Goal: Find specific page/section: Find specific page/section

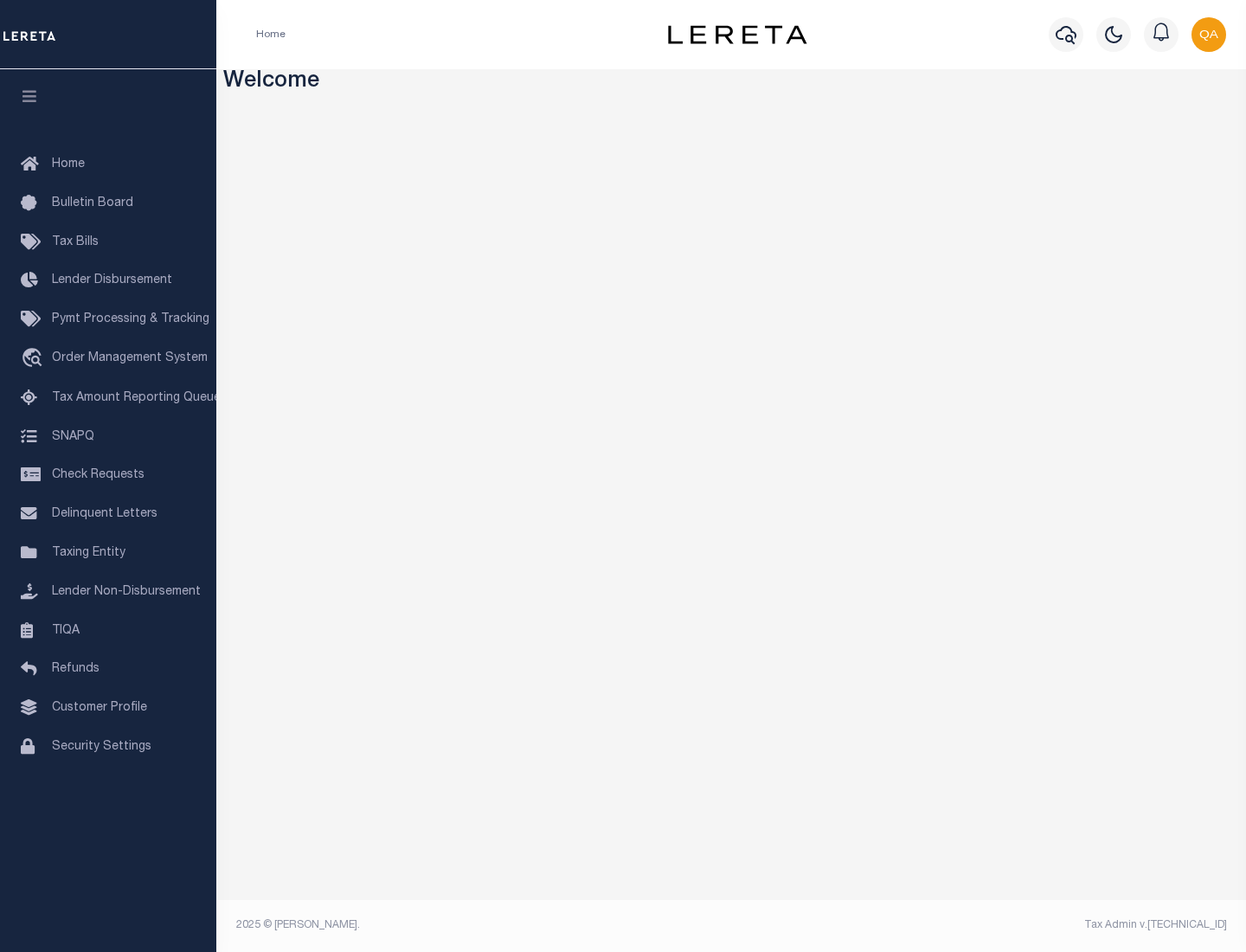
click at [108, 630] on link "TIQA" at bounding box center [108, 631] width 216 height 39
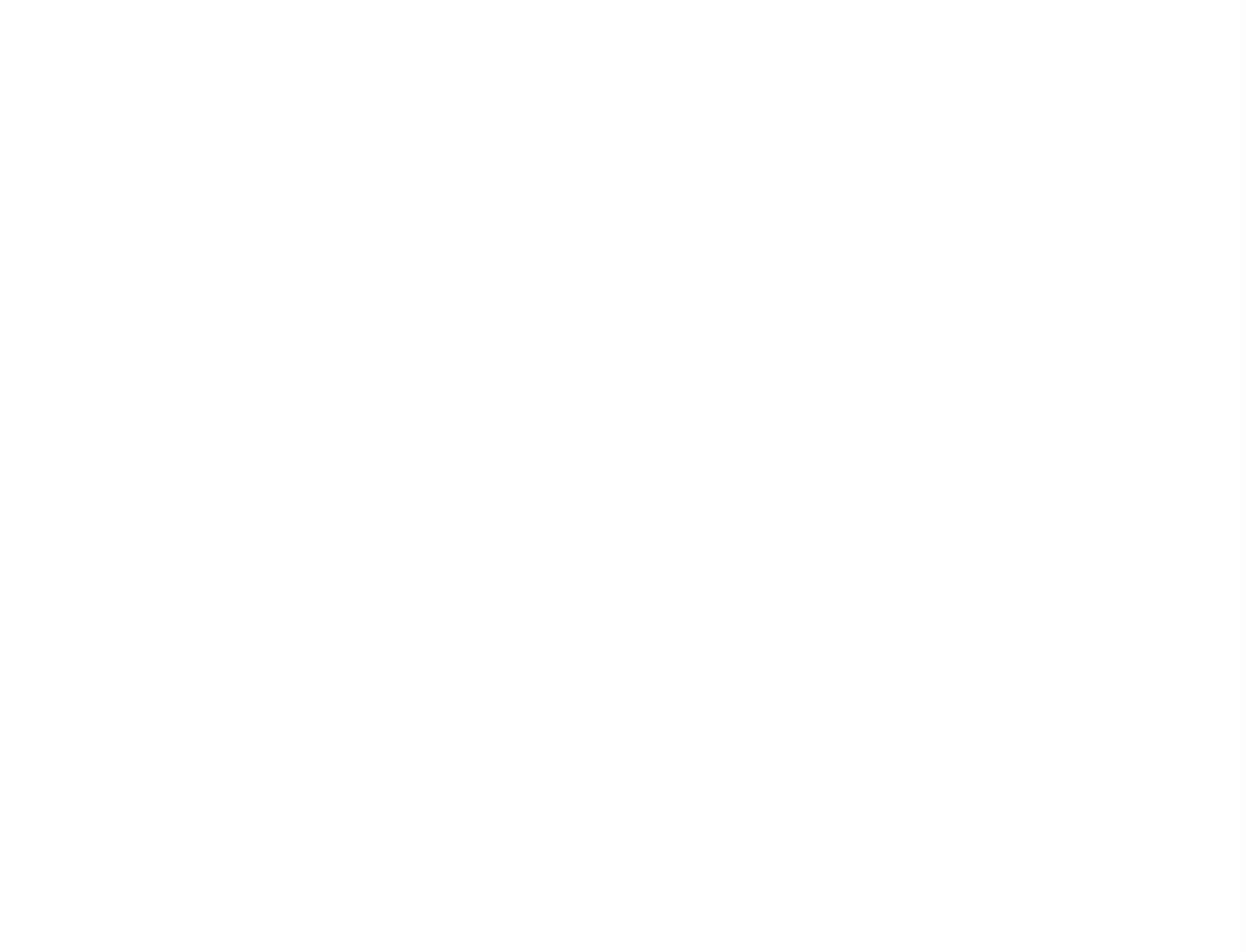
select select "200"
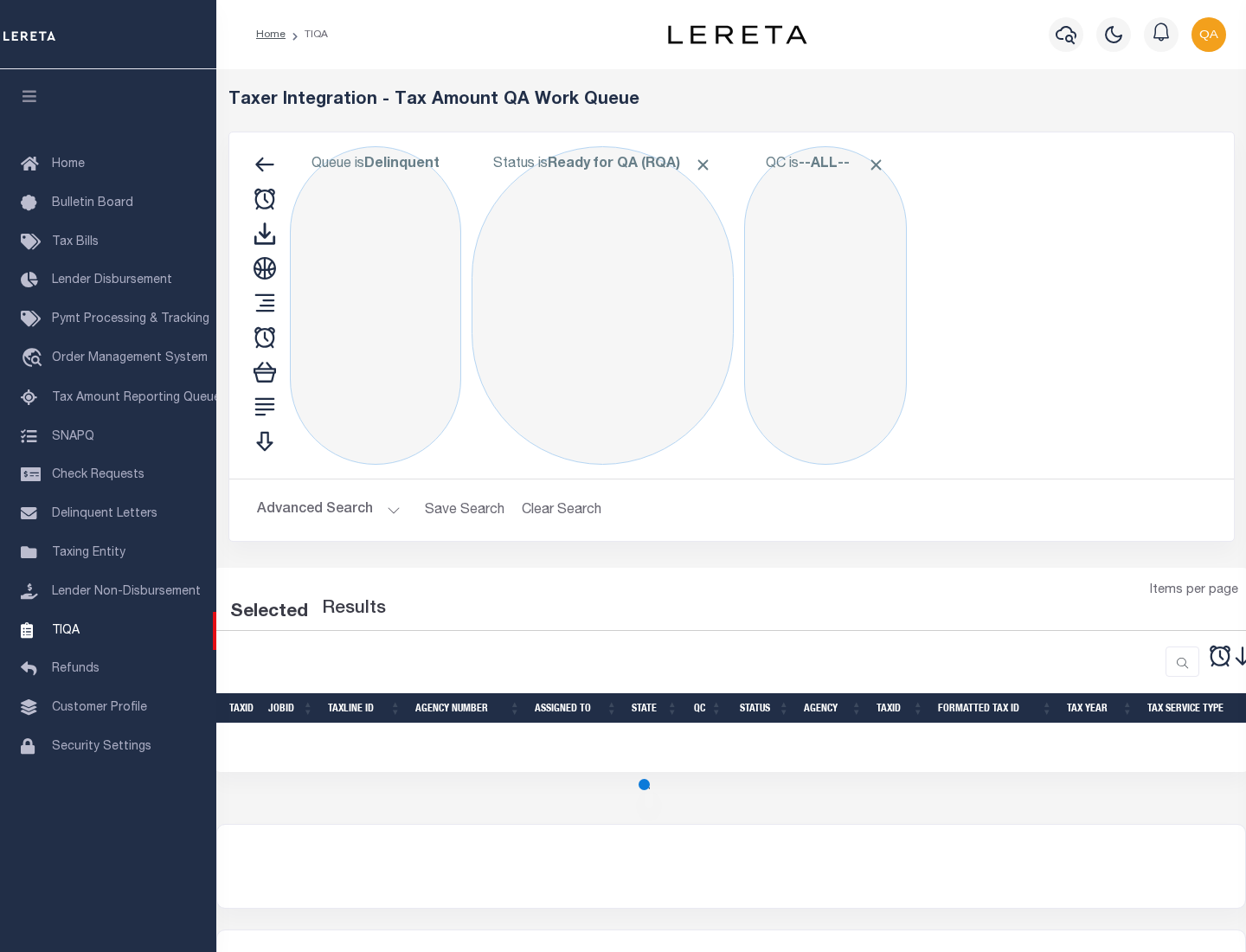
select select "200"
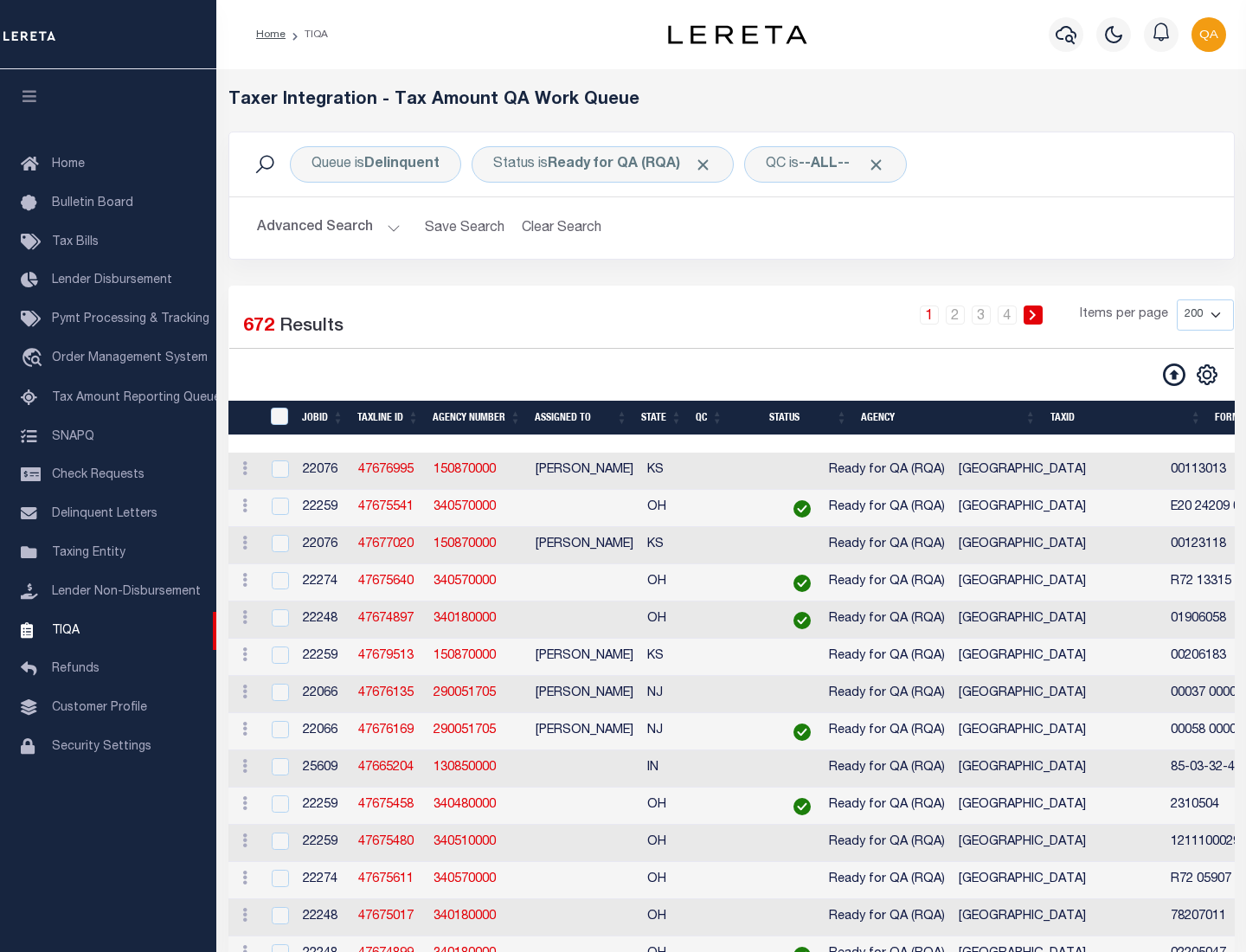
click at [709, 164] on span "Click to Remove" at bounding box center [702, 164] width 18 height 18
